Goal: Book appointment/travel/reservation

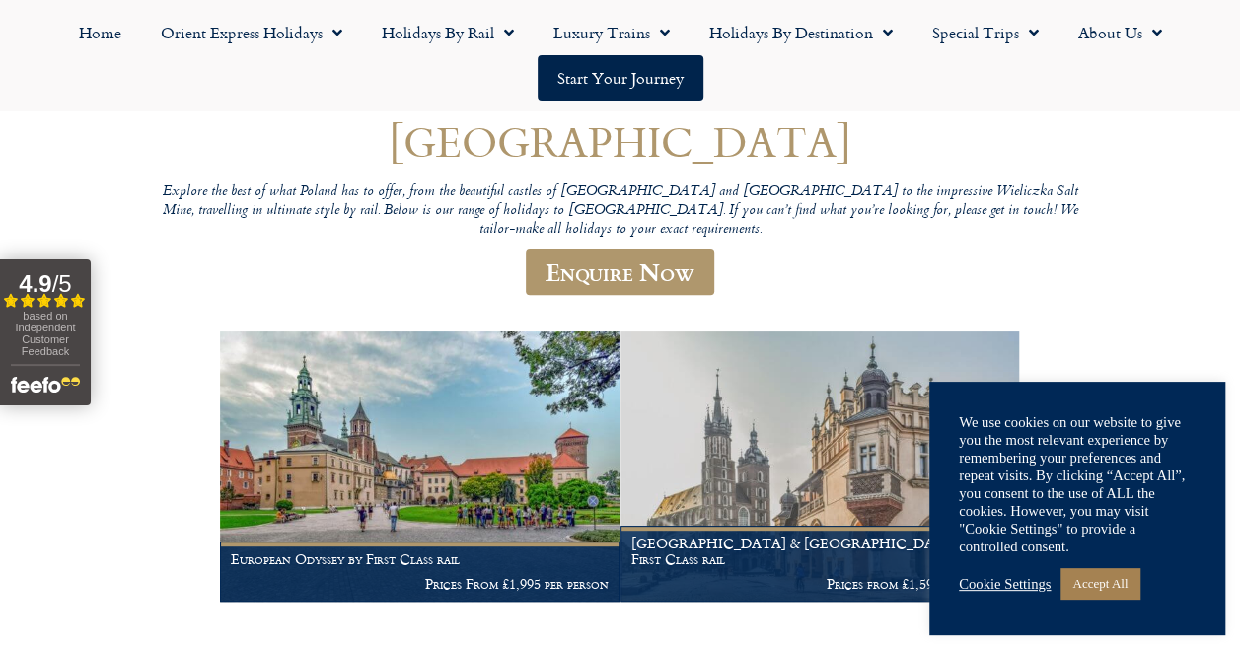
scroll to position [341, 0]
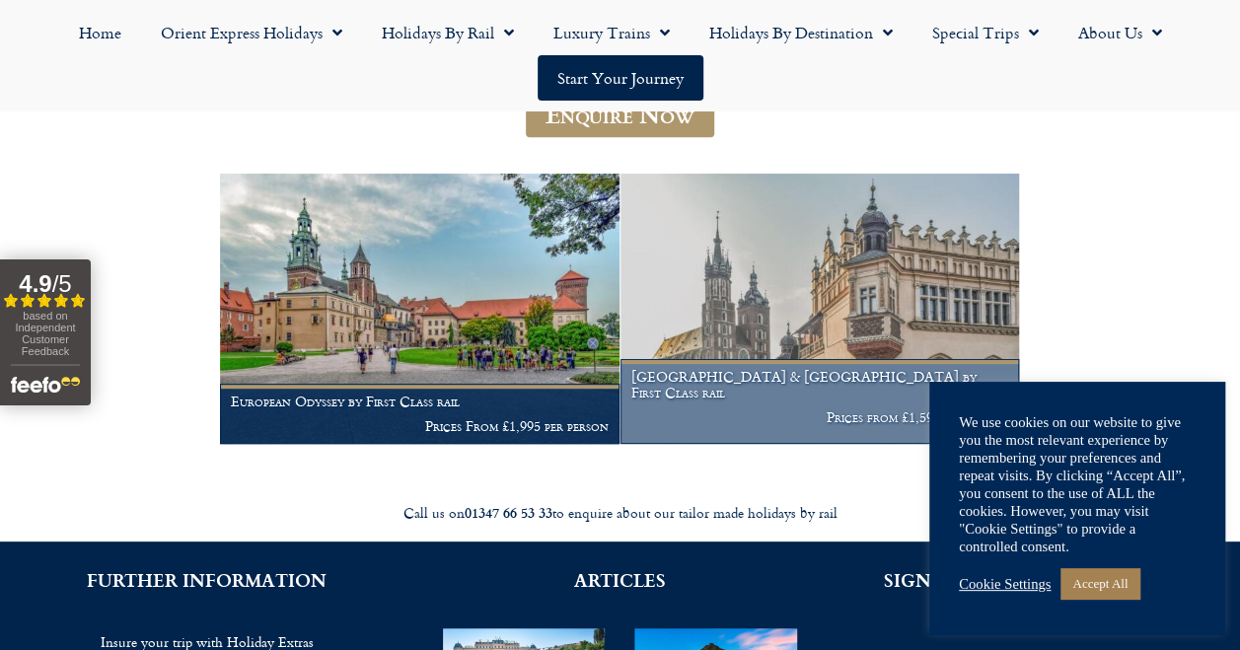
click at [778, 337] on img at bounding box center [821, 309] width 400 height 271
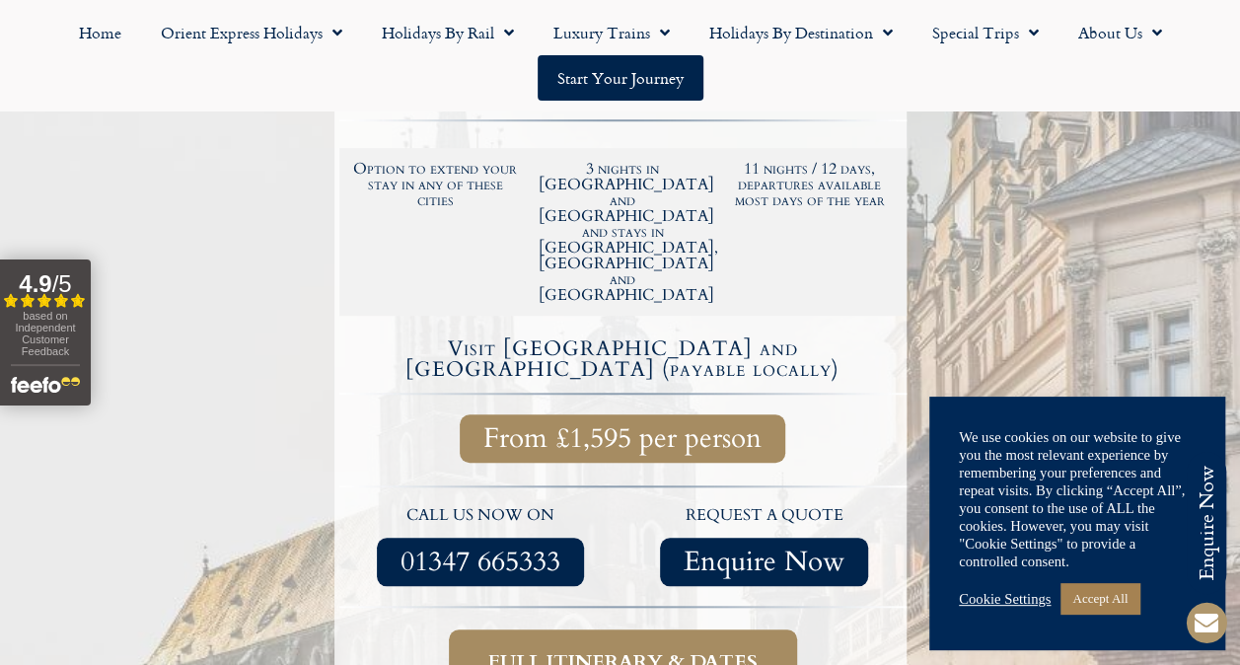
scroll to position [657, 0]
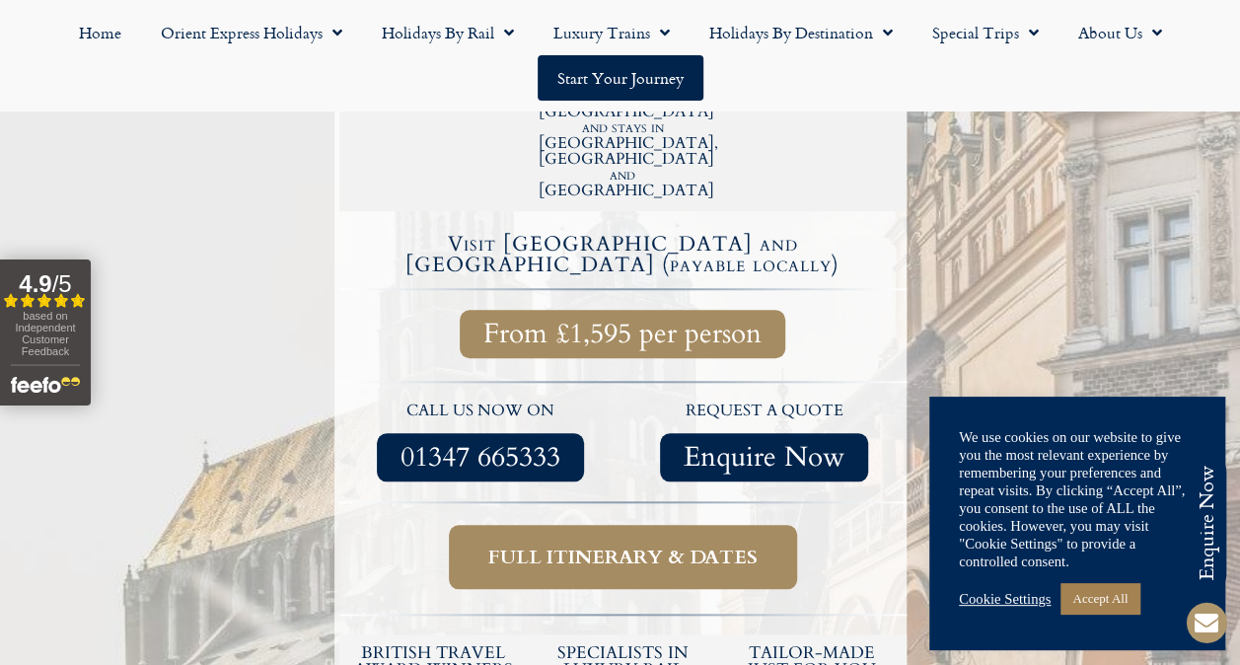
click at [629, 545] on span "Full itinerary & dates" at bounding box center [622, 557] width 269 height 25
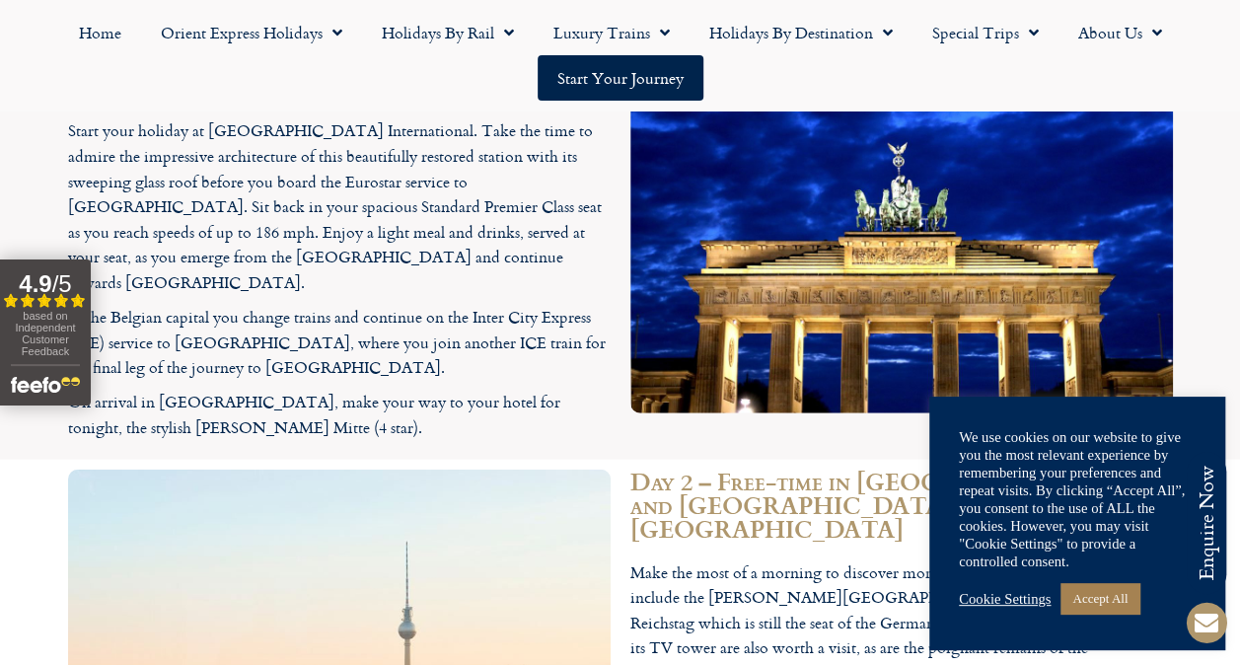
scroll to position [2305, 0]
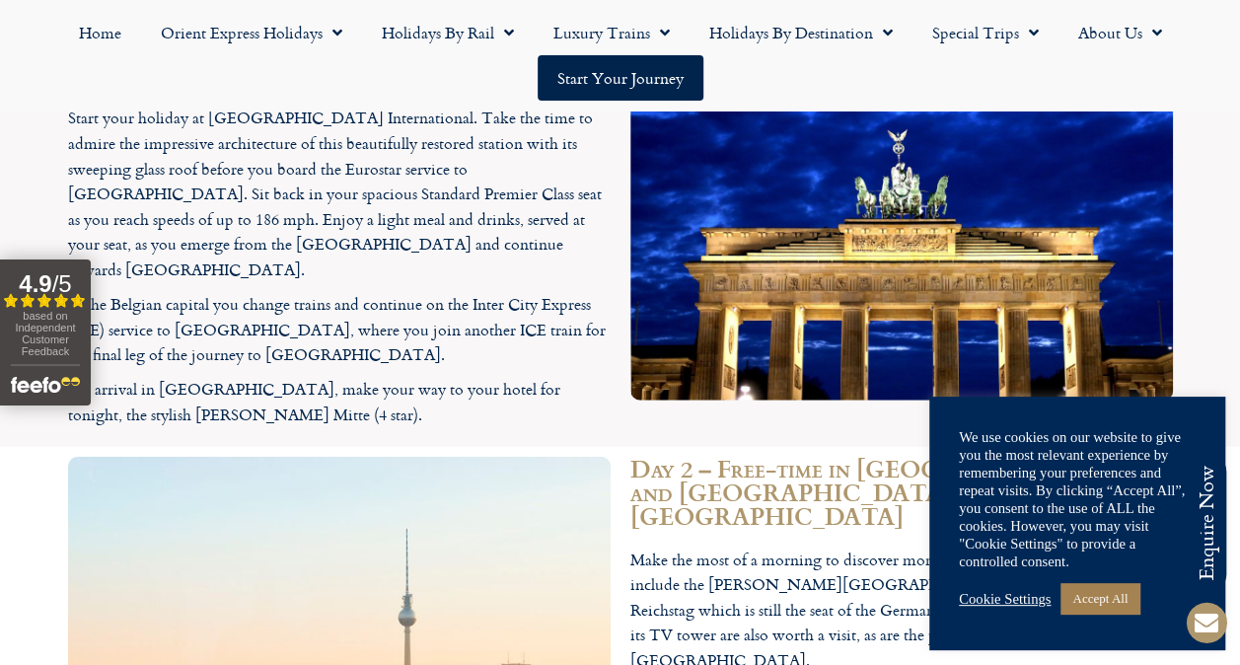
click at [1024, 593] on link "Cookie Settings" at bounding box center [1005, 599] width 92 height 18
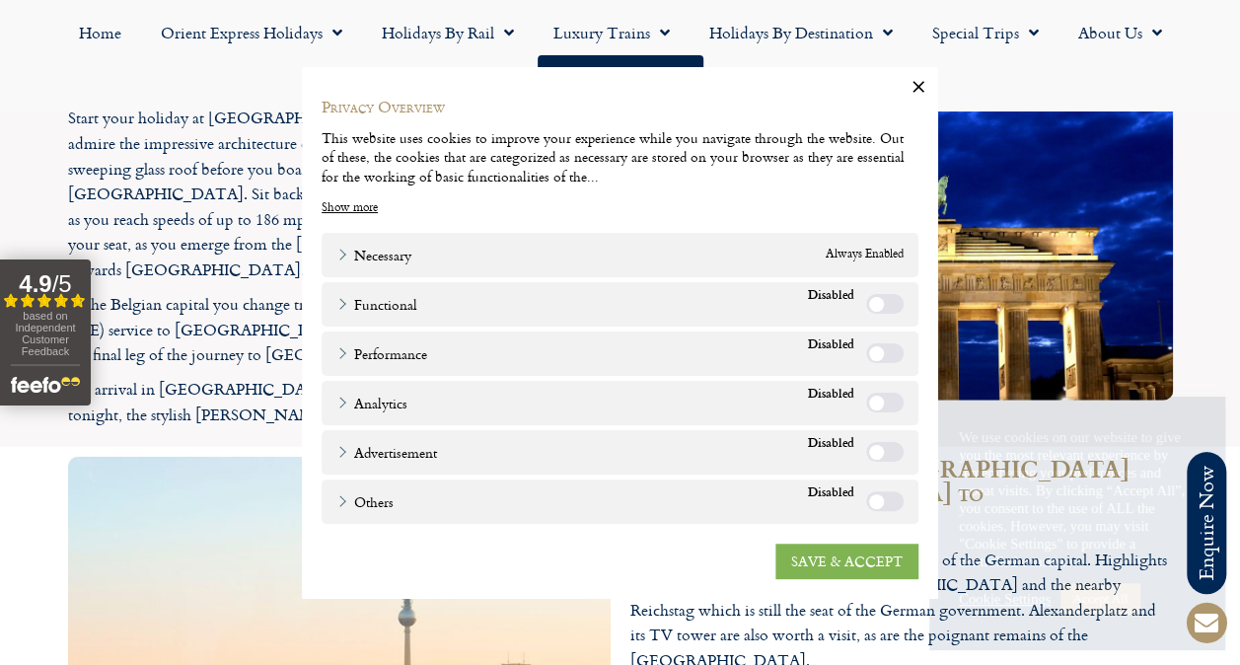
click at [847, 553] on link "SAVE & ACCEPT" at bounding box center [847, 561] width 143 height 36
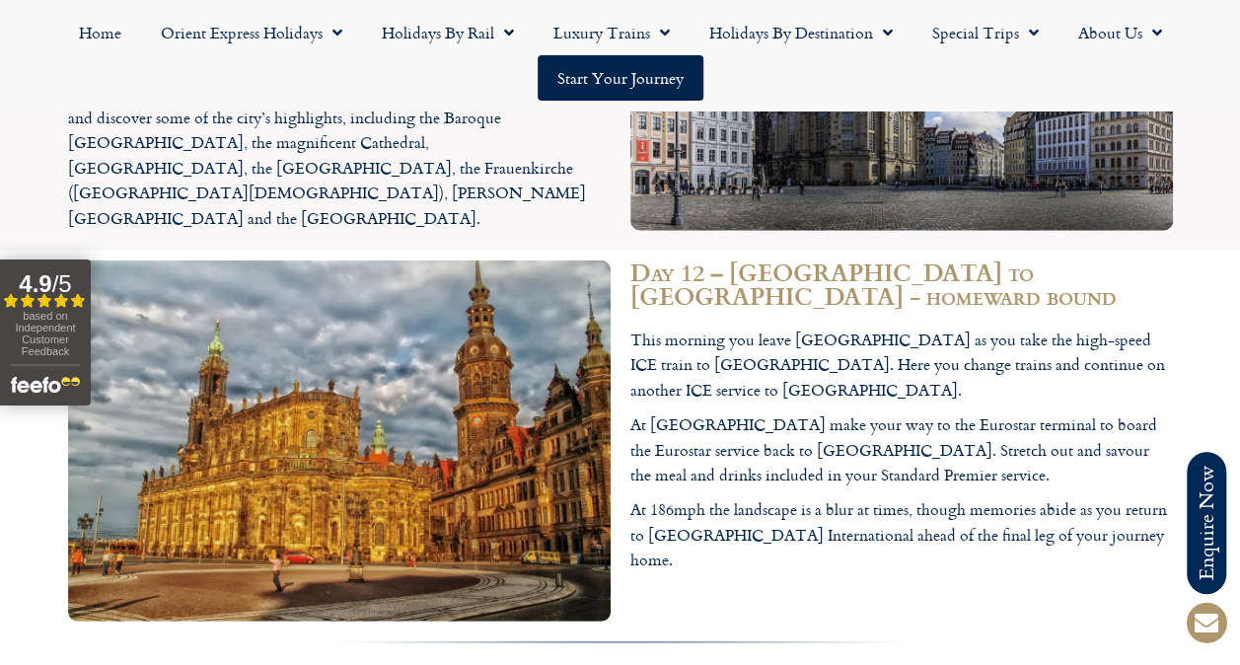
scroll to position [6252, 0]
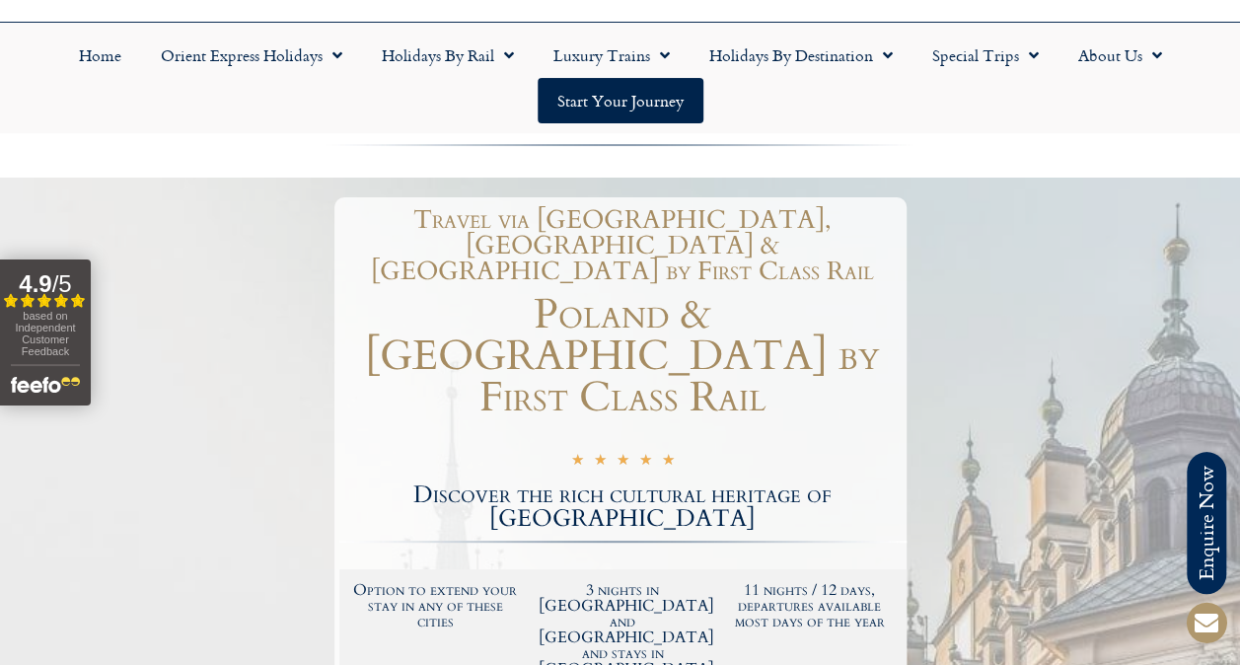
scroll to position [237, 0]
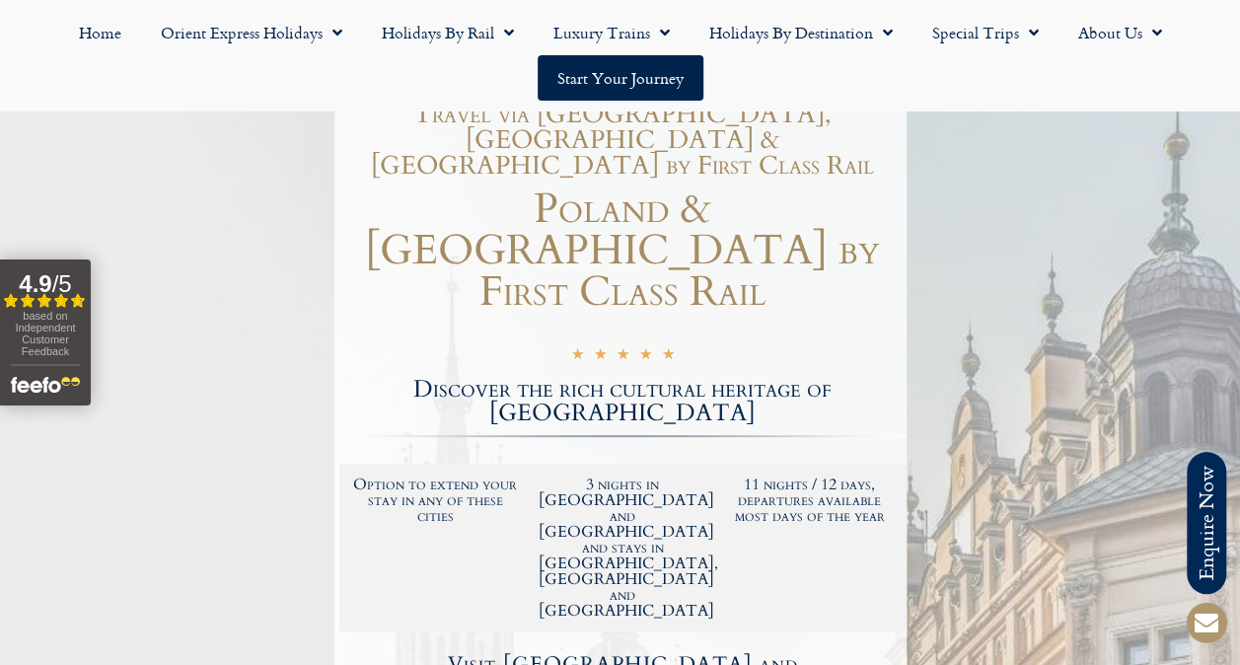
click at [1239, 428] on html "Planet Rail Online Enquiry Please enter your details below, together with your …" at bounding box center [620, 95] width 1240 height 665
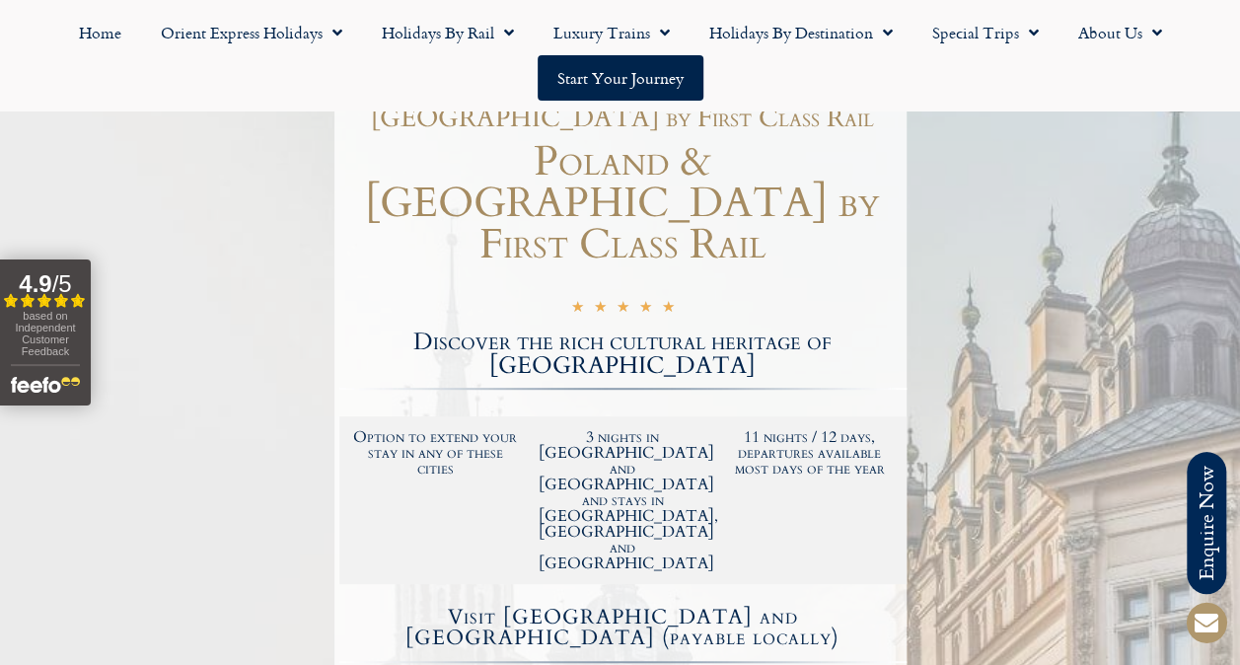
scroll to position [286, 0]
